Goal: Task Accomplishment & Management: Manage account settings

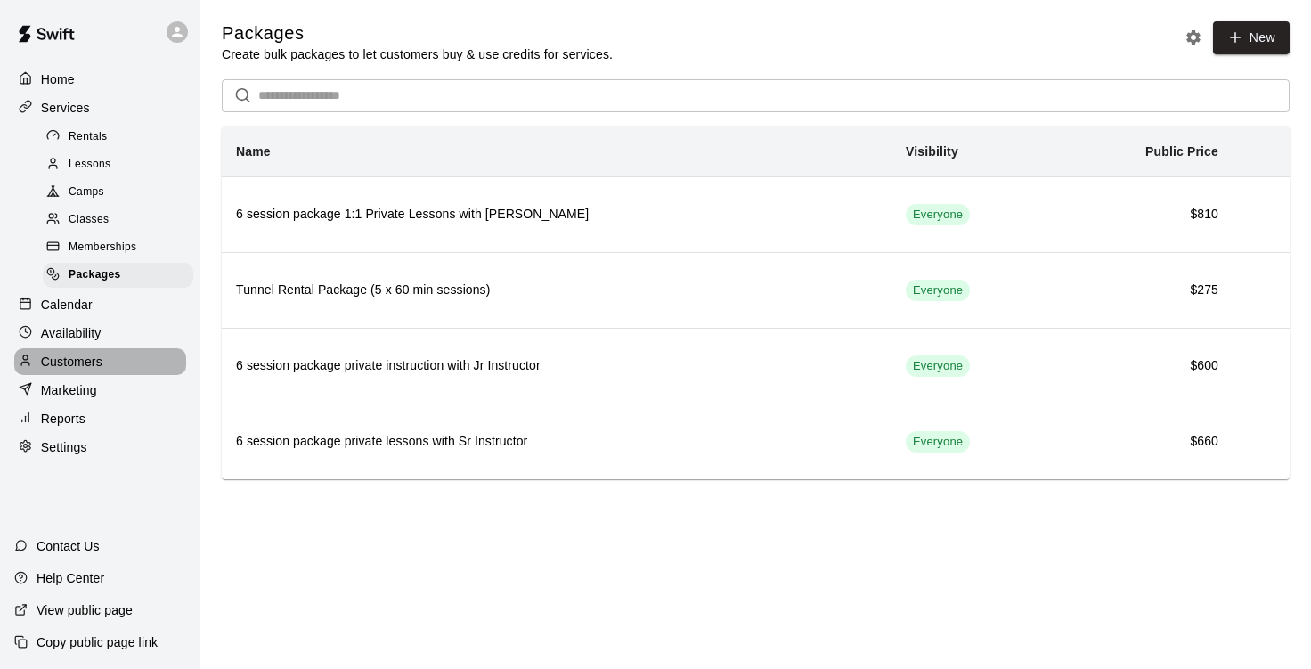
click at [73, 371] on p "Customers" at bounding box center [71, 362] width 61 height 18
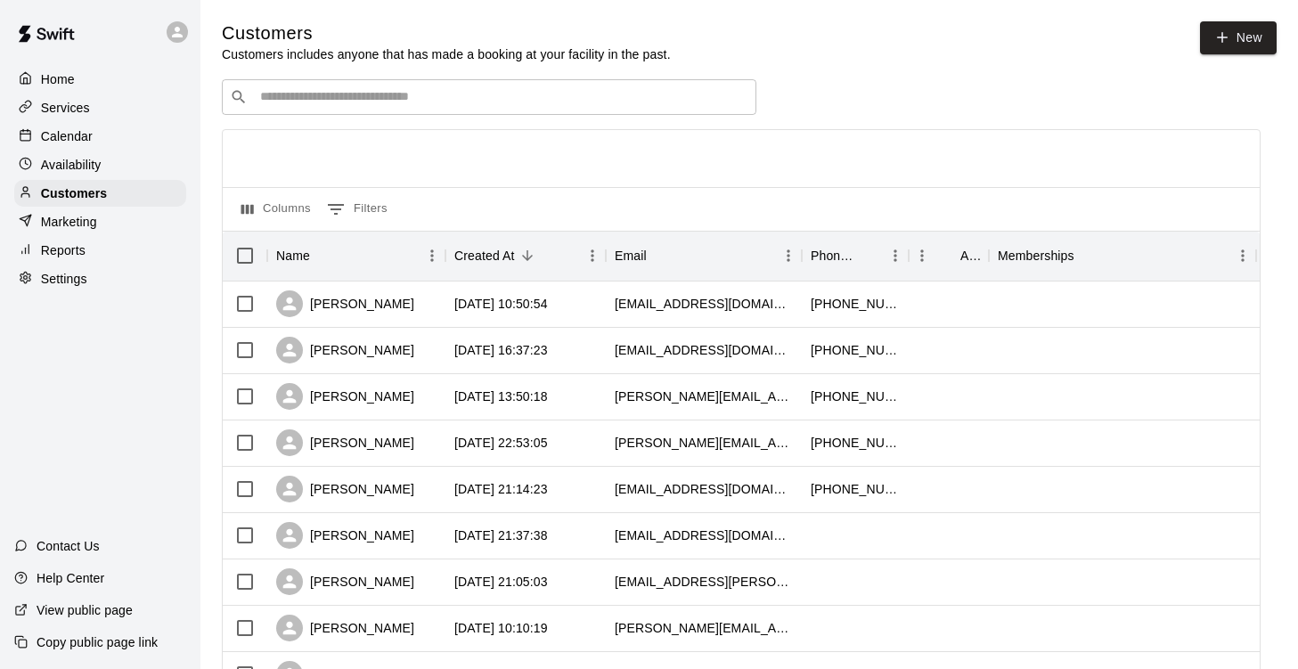
click at [70, 135] on p "Calendar" at bounding box center [67, 136] width 52 height 18
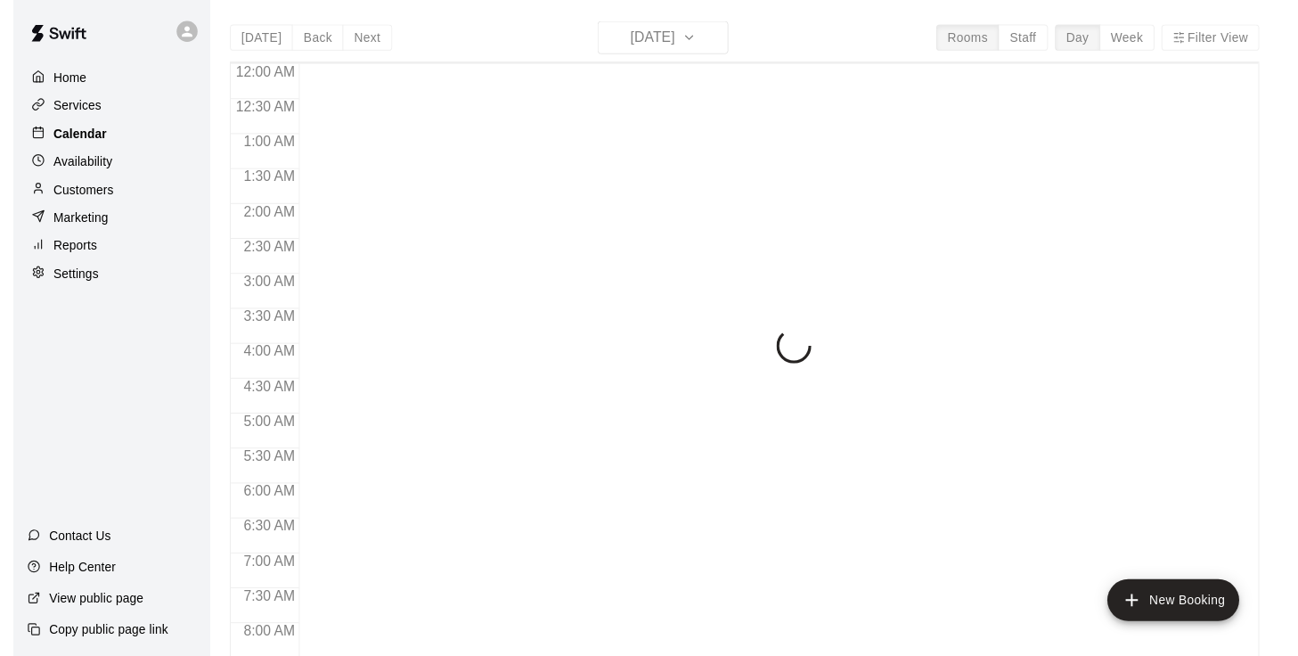
scroll to position [1087, 0]
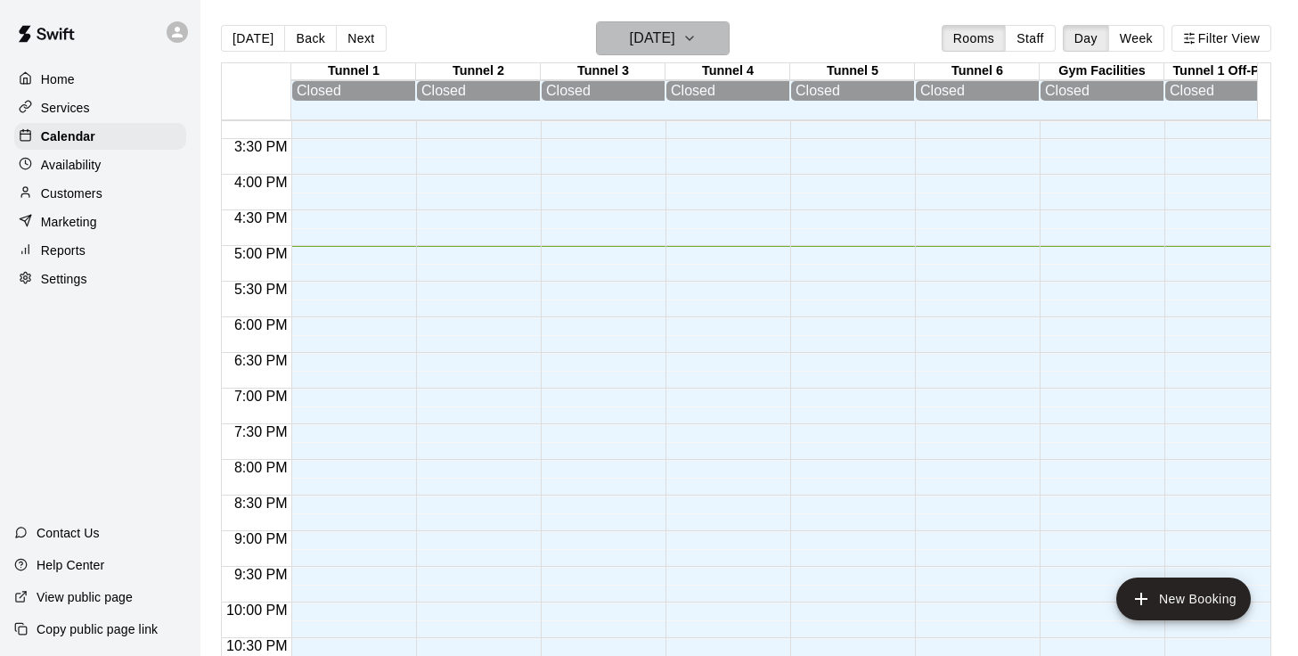
click at [697, 39] on icon "button" at bounding box center [689, 38] width 14 height 21
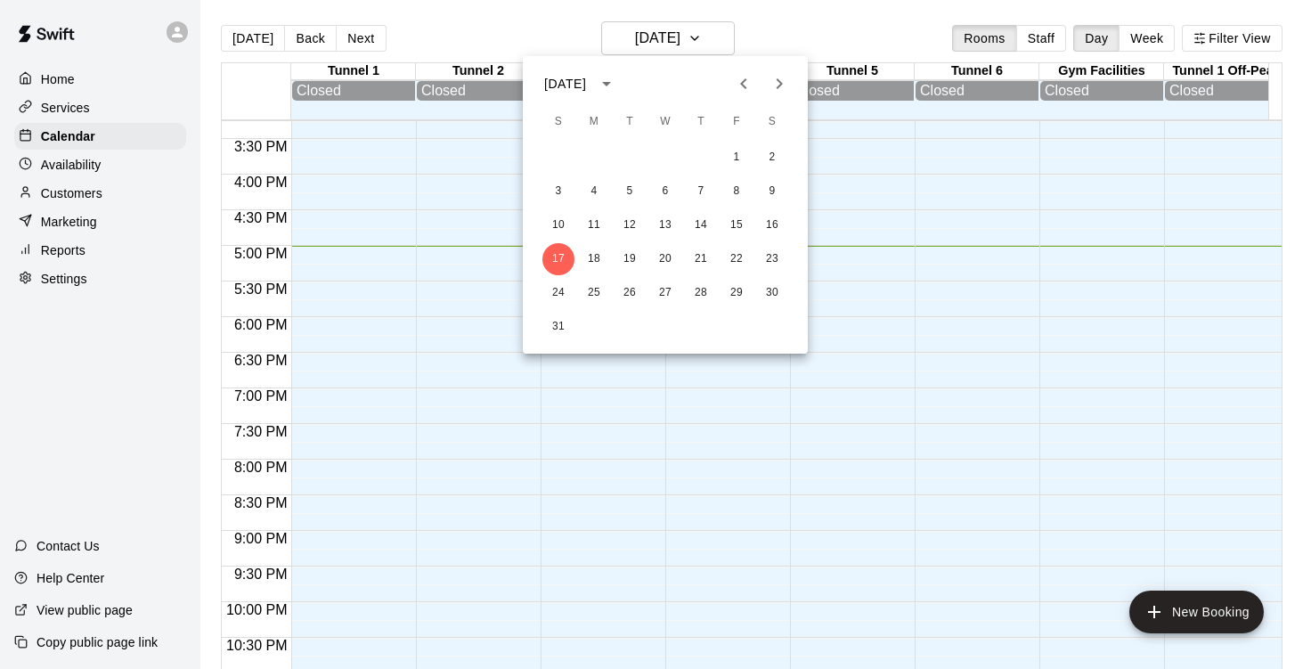
click at [865, 17] on div at bounding box center [655, 334] width 1311 height 669
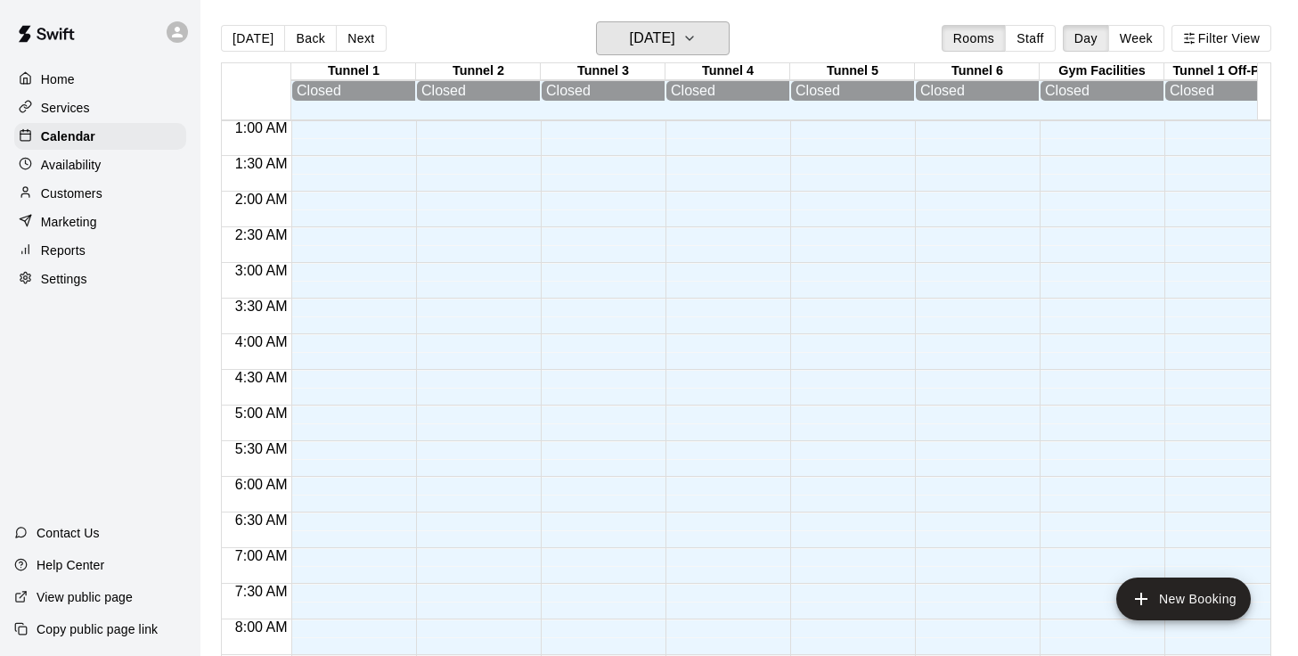
scroll to position [0, 0]
click at [730, 39] on button "[DATE]" at bounding box center [663, 38] width 134 height 34
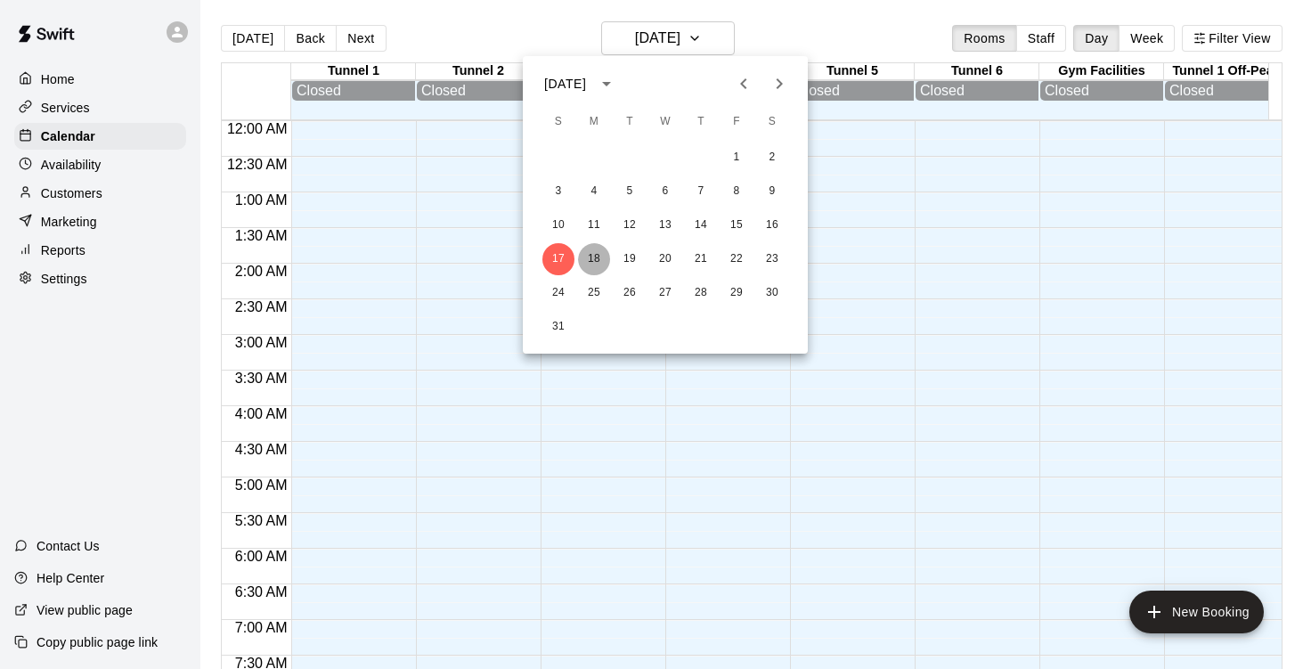
click at [597, 257] on button "18" at bounding box center [594, 259] width 32 height 32
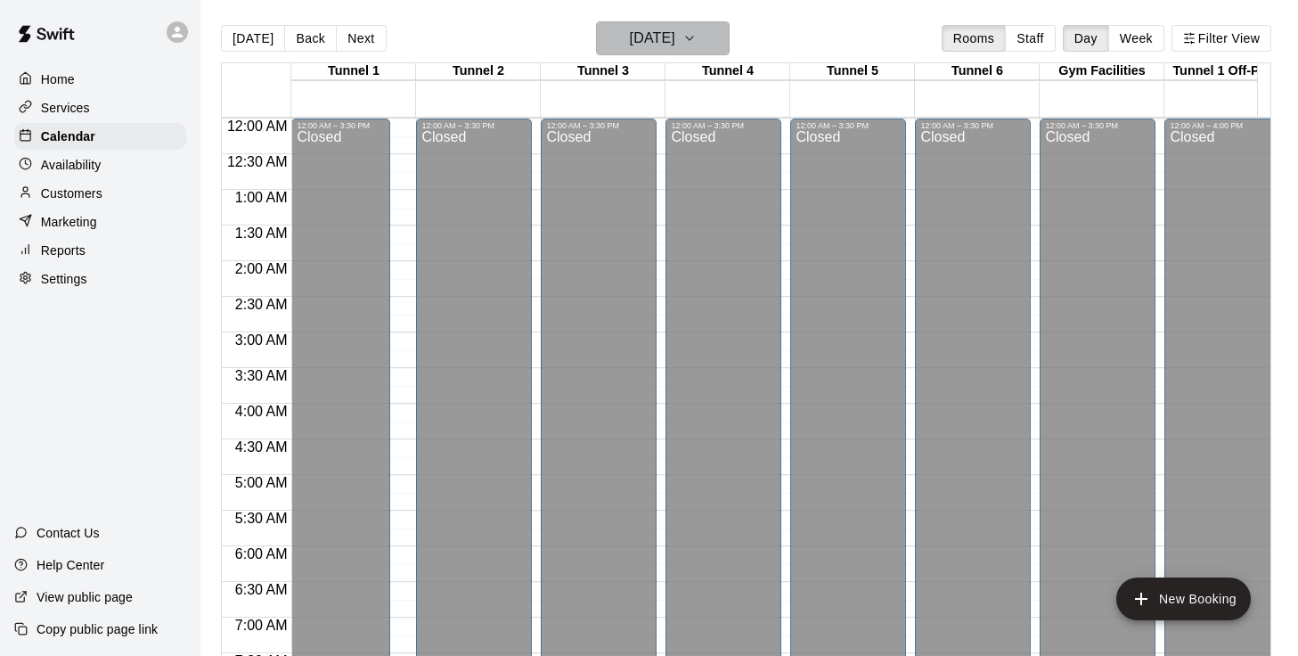
click at [697, 37] on icon "button" at bounding box center [689, 38] width 14 height 21
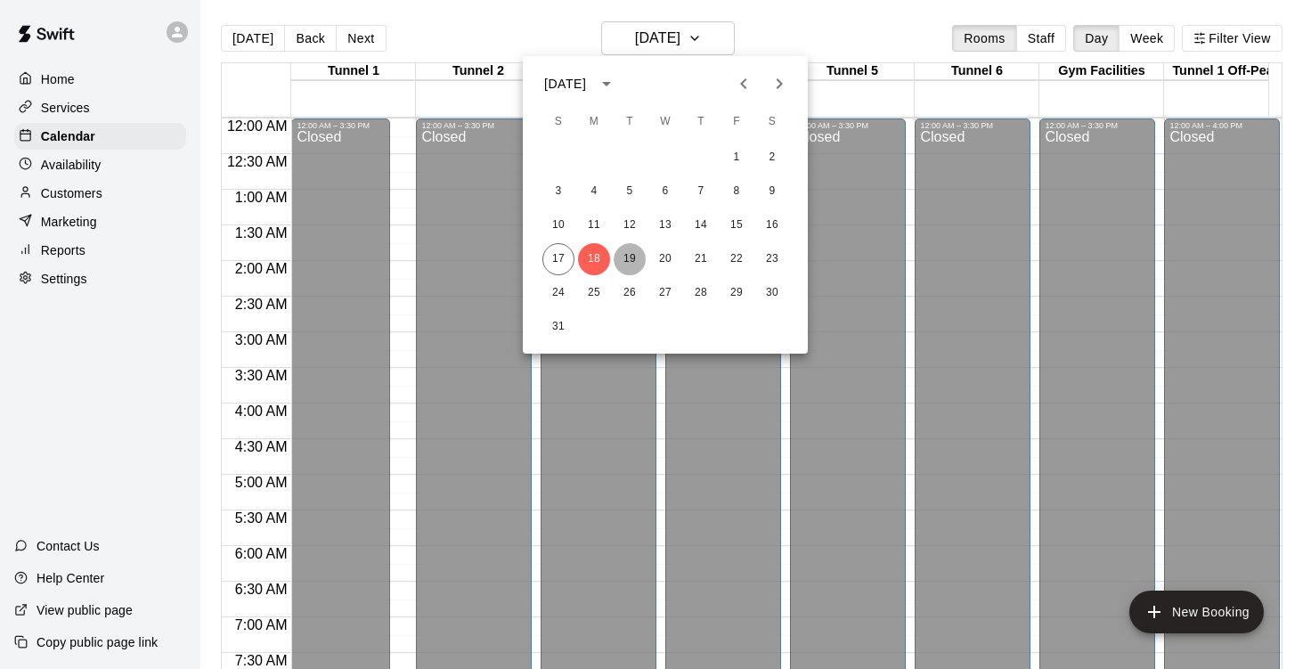
click at [632, 255] on button "19" at bounding box center [630, 259] width 32 height 32
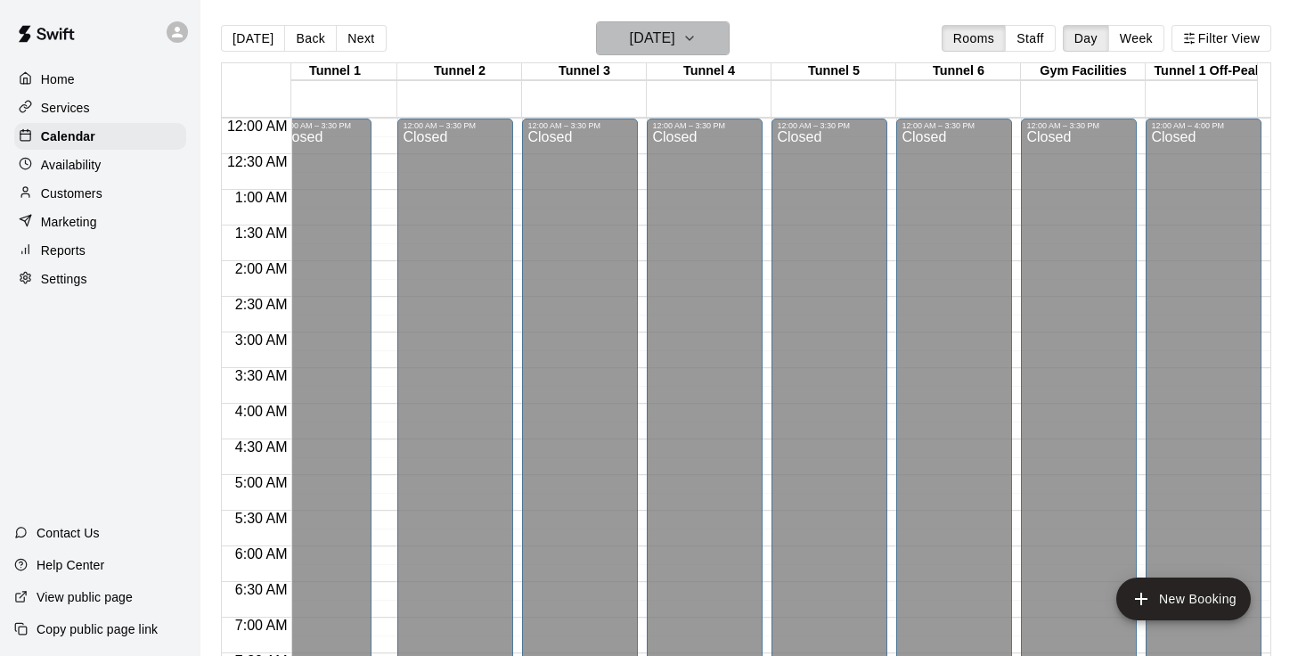
click at [697, 45] on icon "button" at bounding box center [689, 38] width 14 height 21
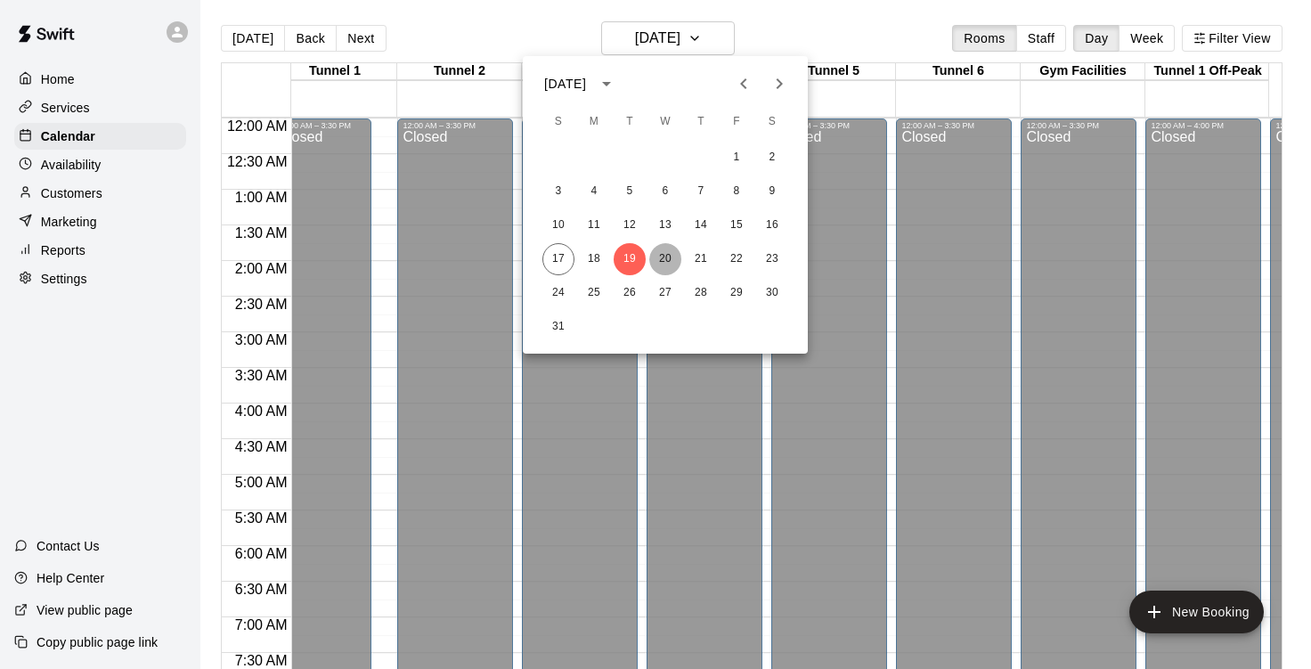
click at [665, 264] on button "20" at bounding box center [665, 259] width 32 height 32
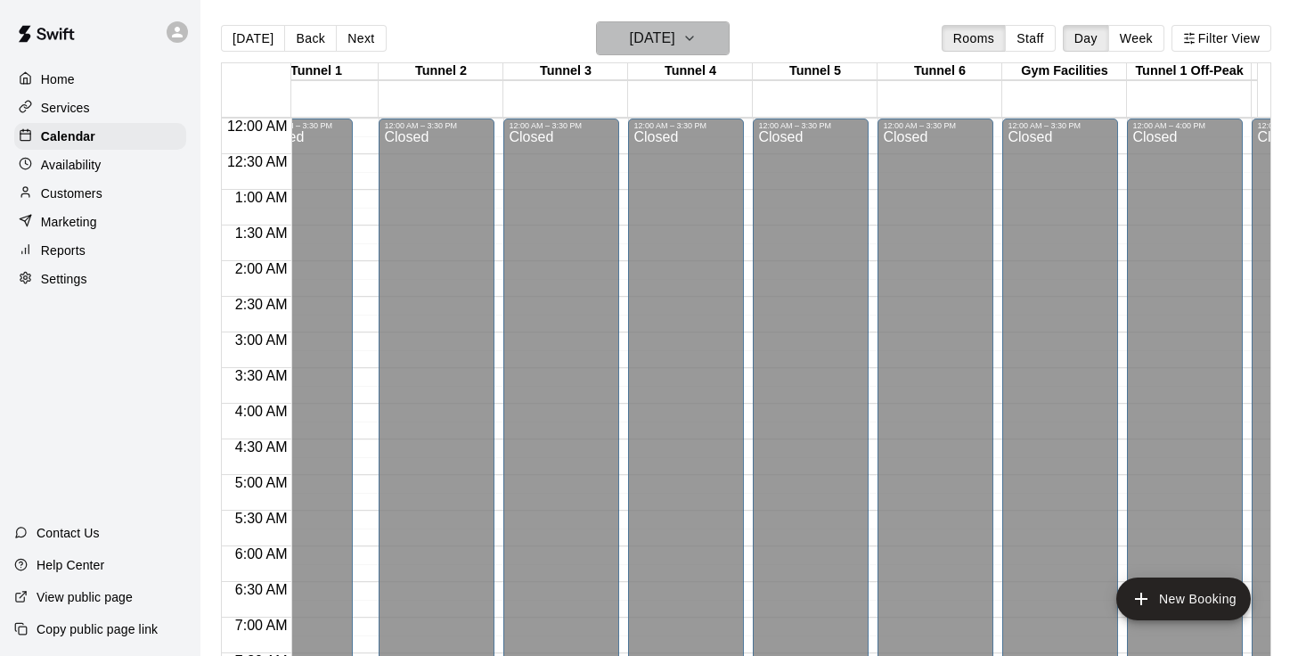
click at [697, 33] on icon "button" at bounding box center [689, 38] width 14 height 21
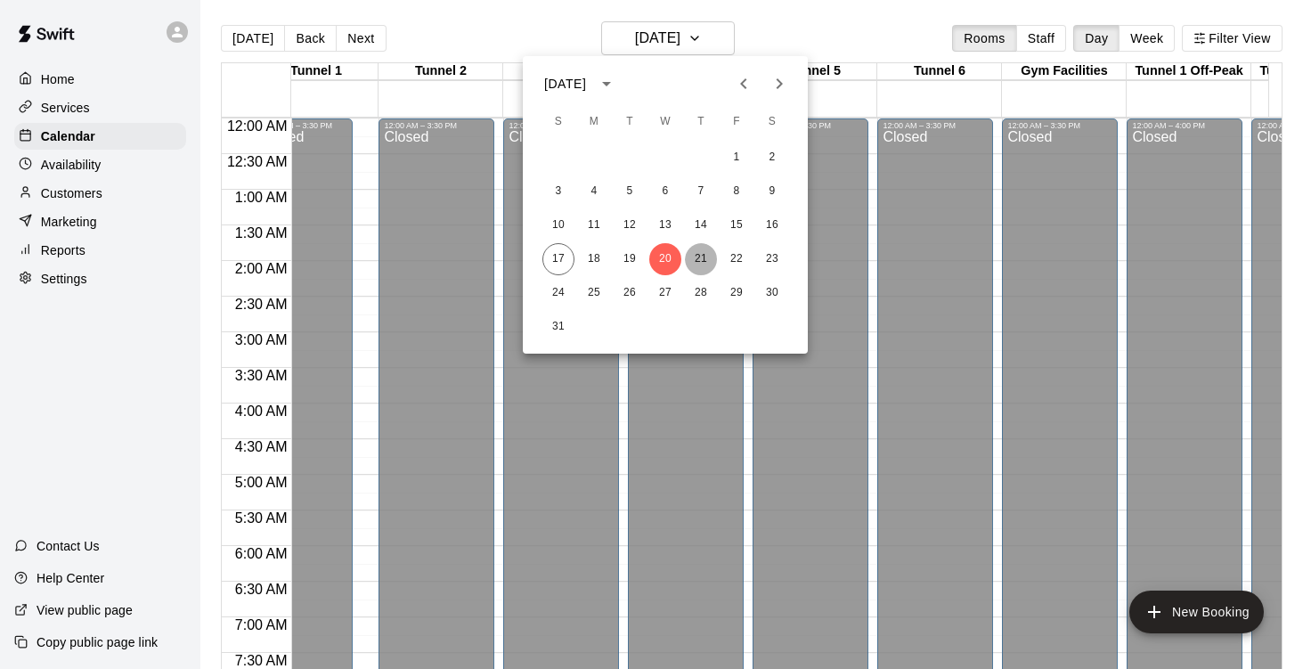
click at [703, 265] on button "21" at bounding box center [701, 259] width 32 height 32
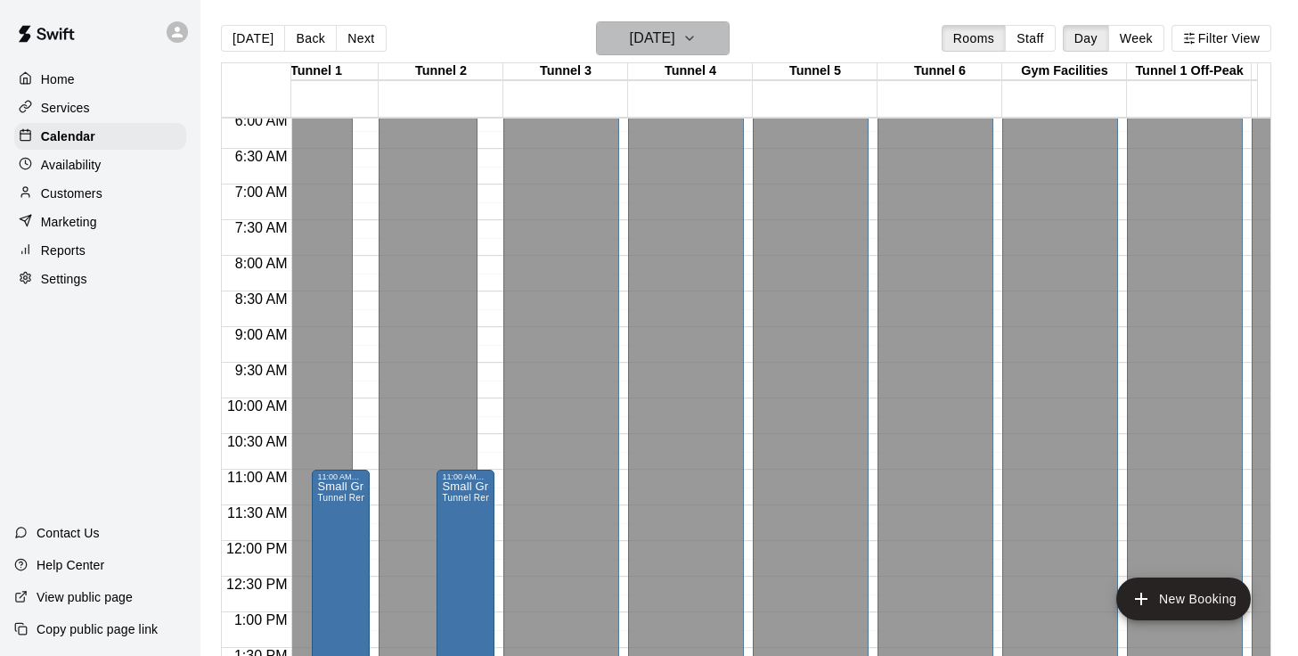
click at [697, 41] on icon "button" at bounding box center [689, 38] width 14 height 21
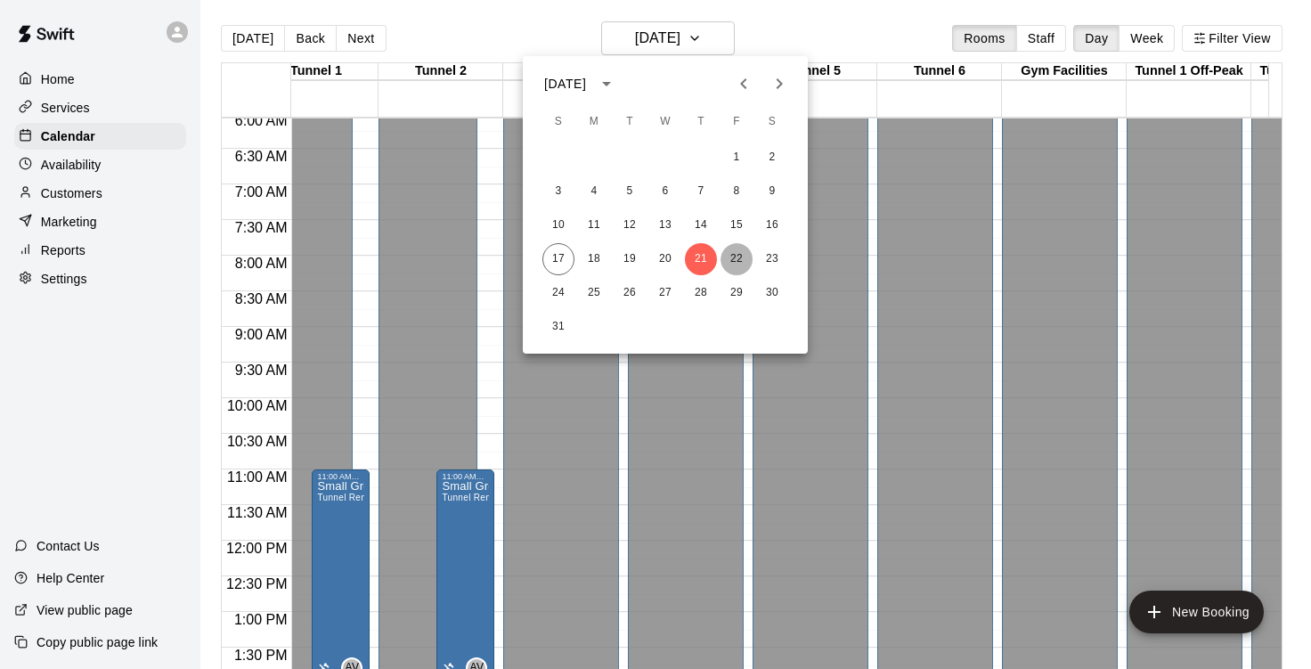
click at [739, 259] on button "22" at bounding box center [737, 259] width 32 height 32
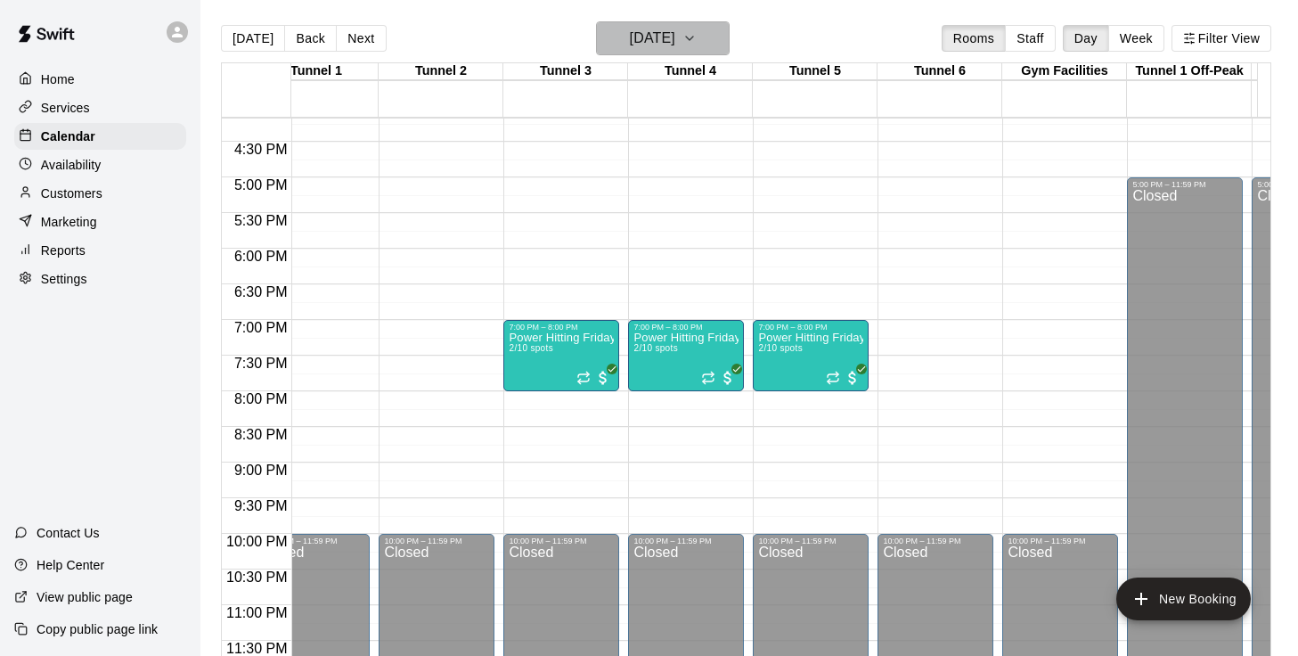
click at [697, 33] on icon "button" at bounding box center [689, 38] width 14 height 21
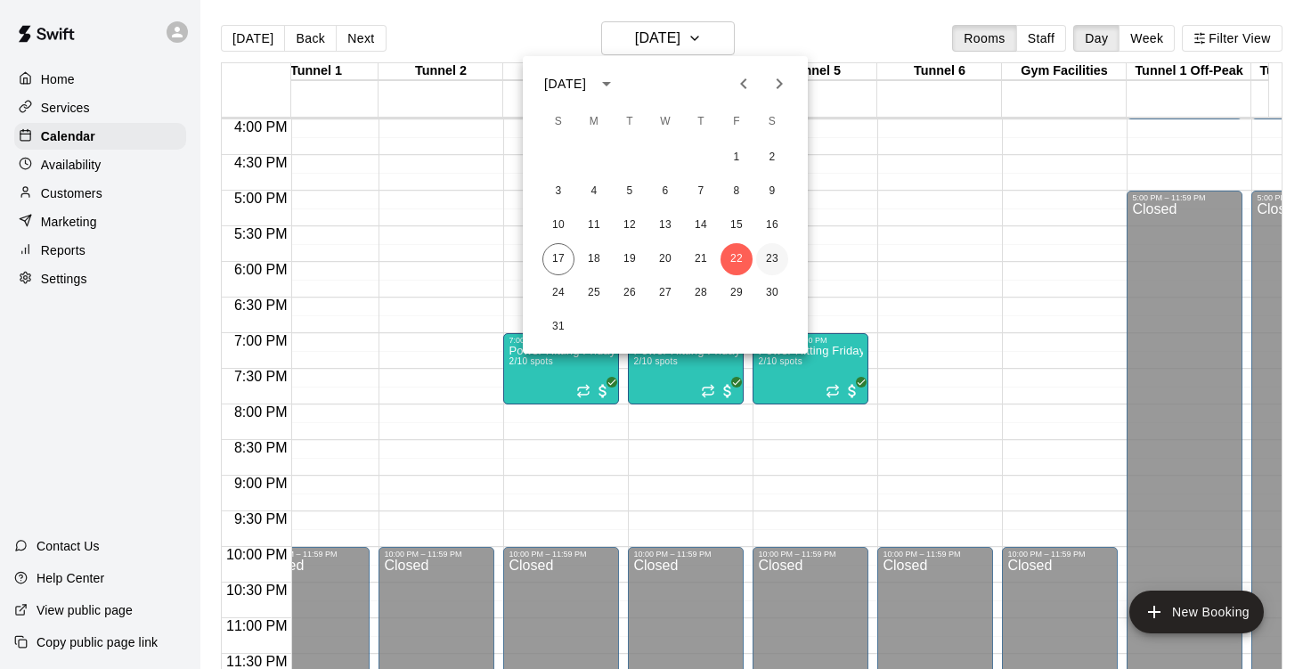
click at [775, 255] on button "23" at bounding box center [772, 259] width 32 height 32
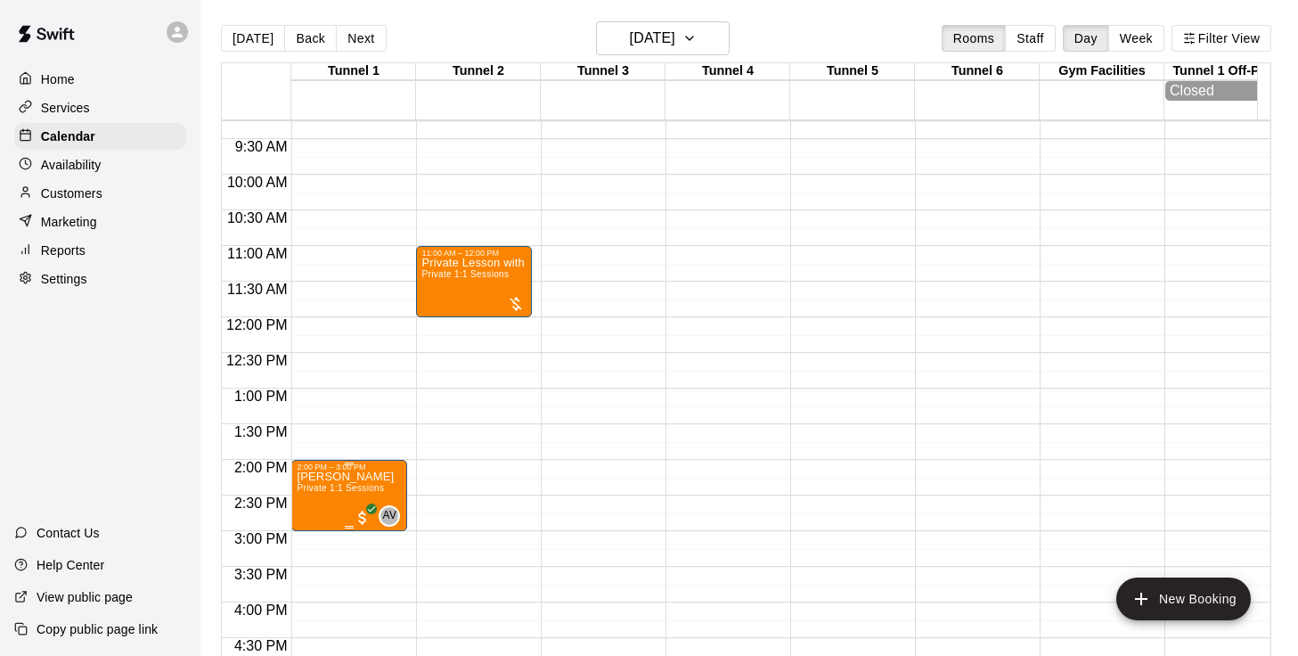
click at [359, 477] on p "[PERSON_NAME]" at bounding box center [345, 477] width 97 height 0
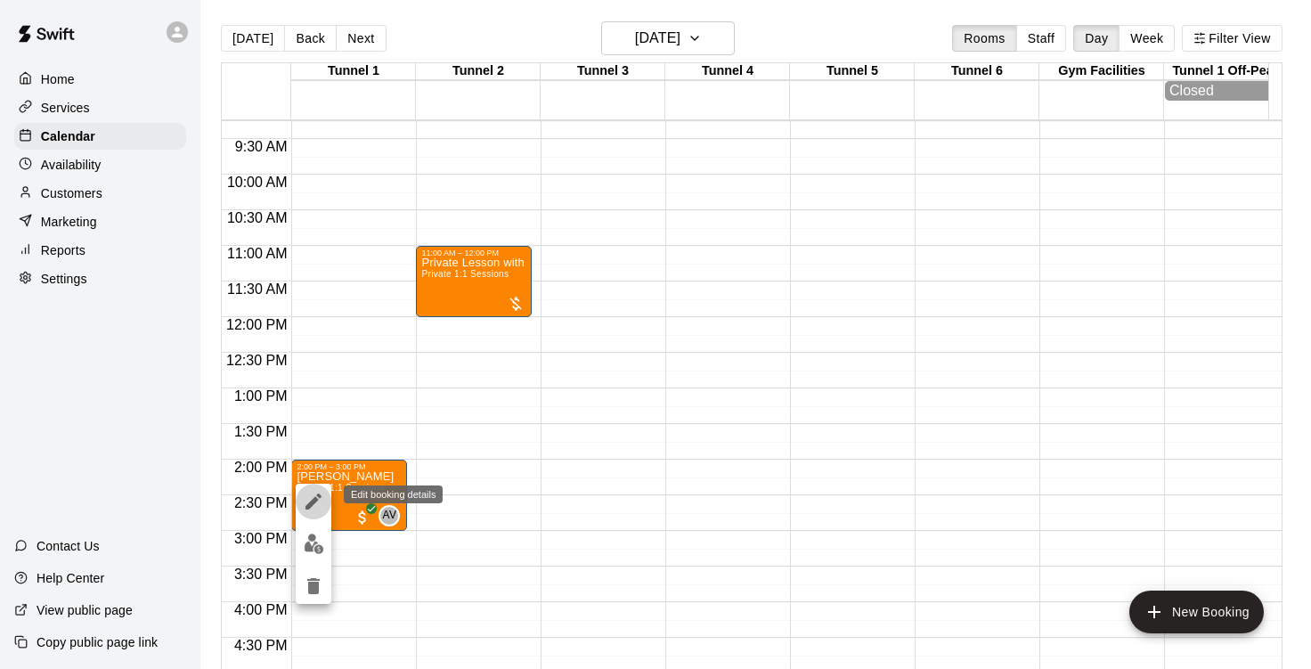
click at [314, 502] on icon "edit" at bounding box center [314, 502] width 16 height 16
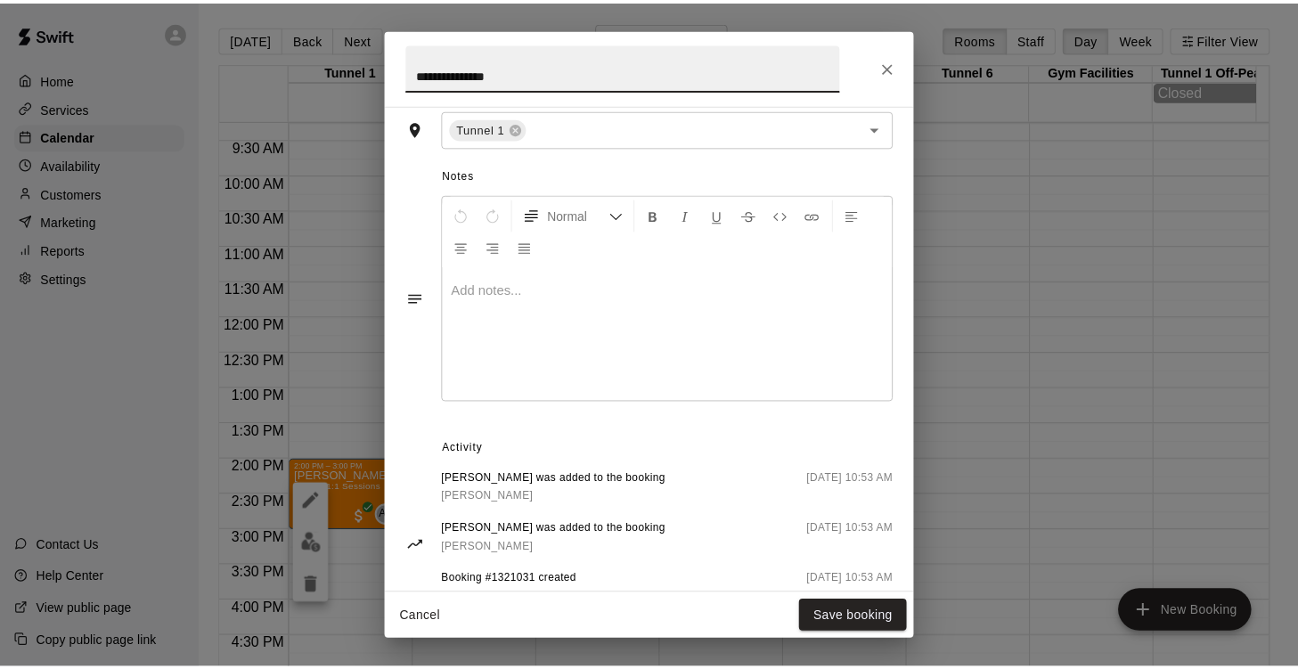
scroll to position [517, 0]
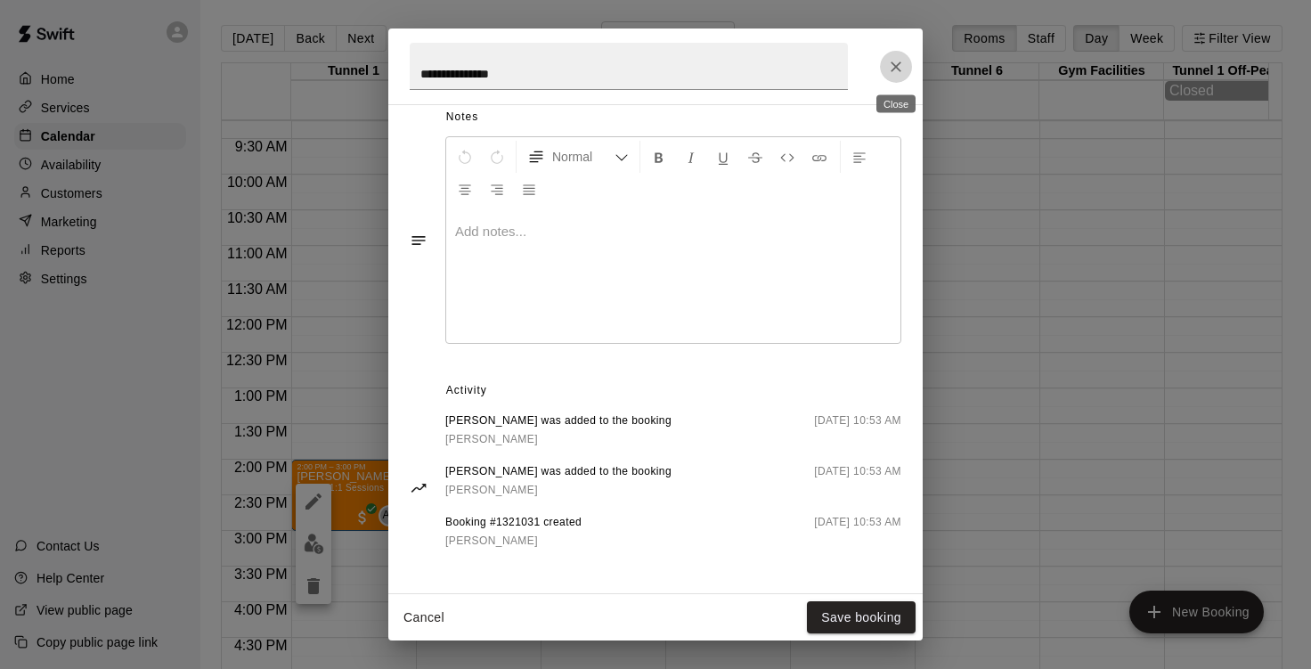
click at [897, 61] on icon "Close" at bounding box center [896, 67] width 18 height 18
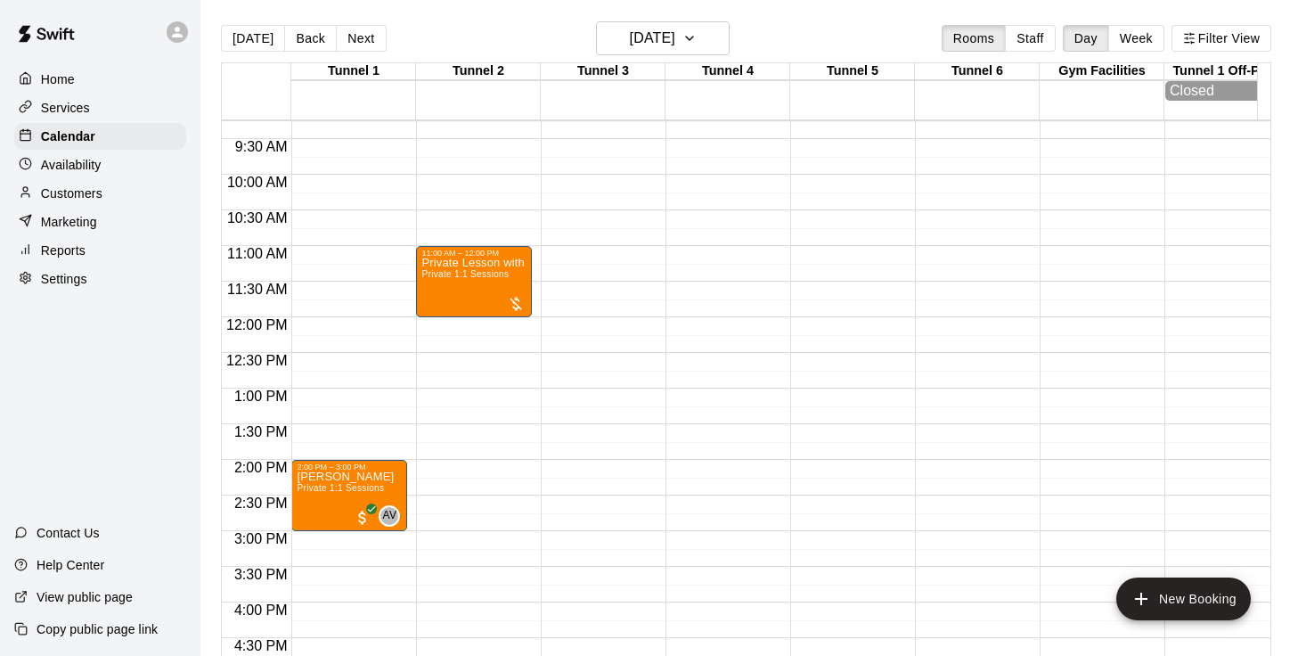
click at [70, 202] on p "Customers" at bounding box center [71, 193] width 61 height 18
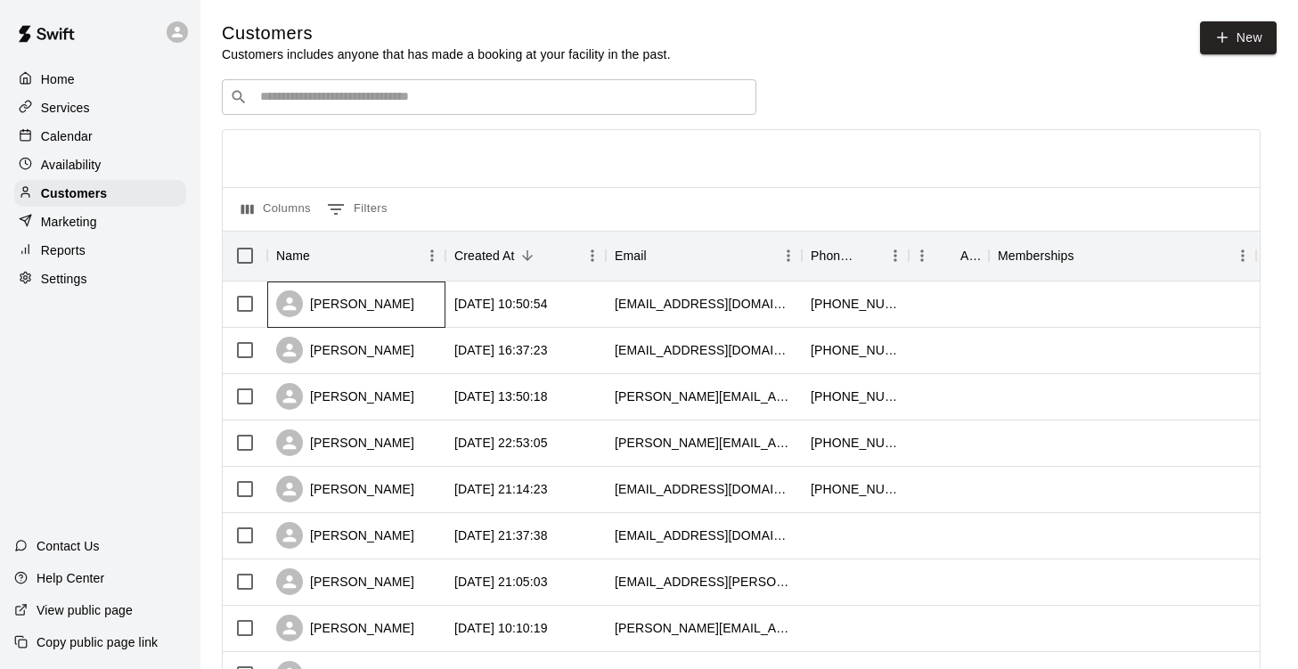
click at [377, 317] on div "[PERSON_NAME]" at bounding box center [345, 303] width 138 height 27
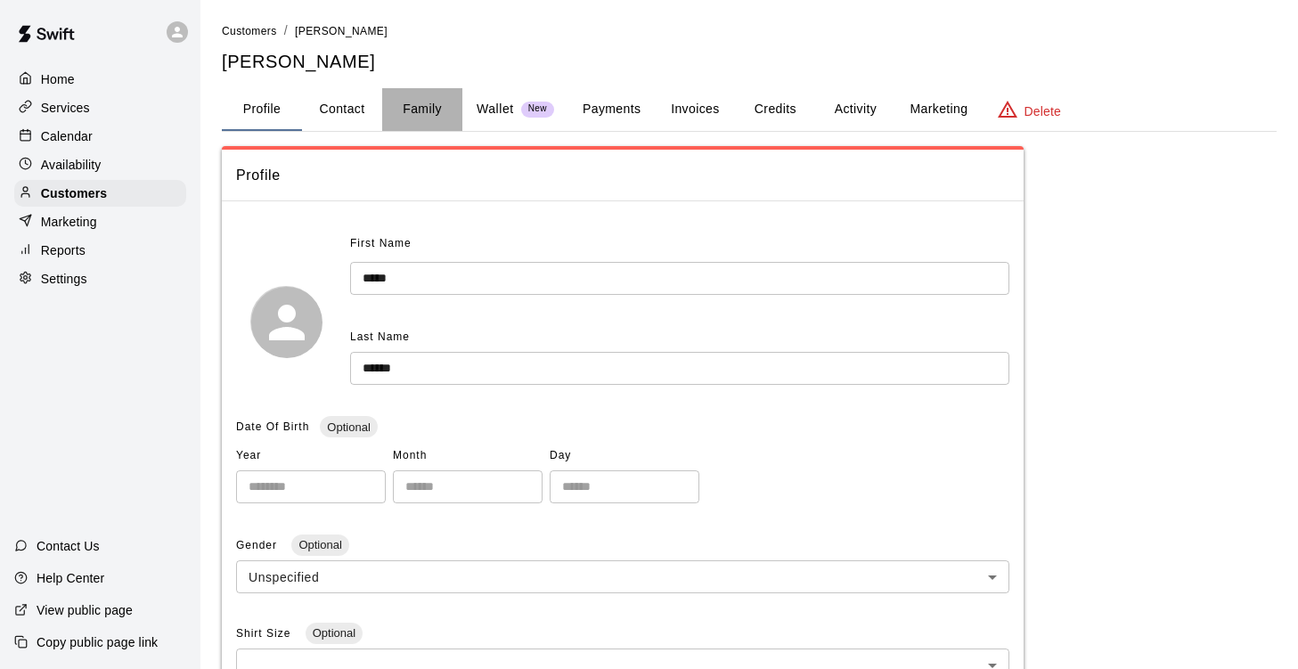
click at [426, 114] on button "Family" at bounding box center [422, 109] width 80 height 43
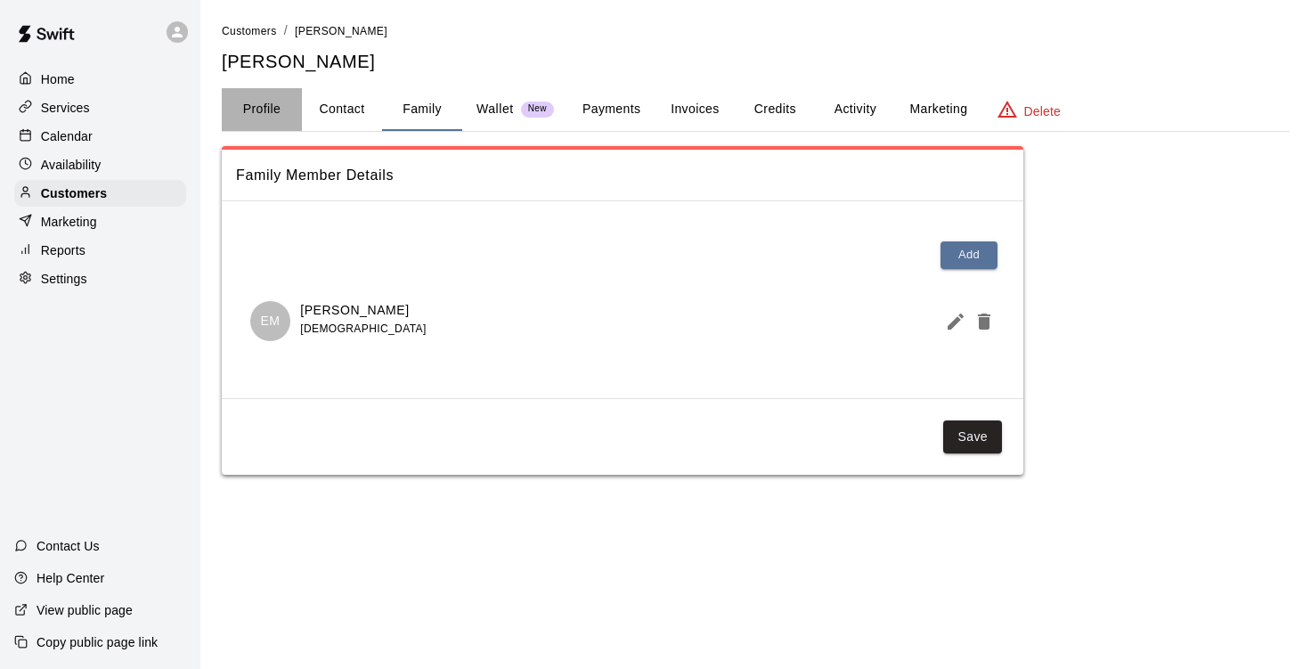
click at [265, 104] on button "Profile" at bounding box center [262, 109] width 80 height 43
